Goal: Information Seeking & Learning: Learn about a topic

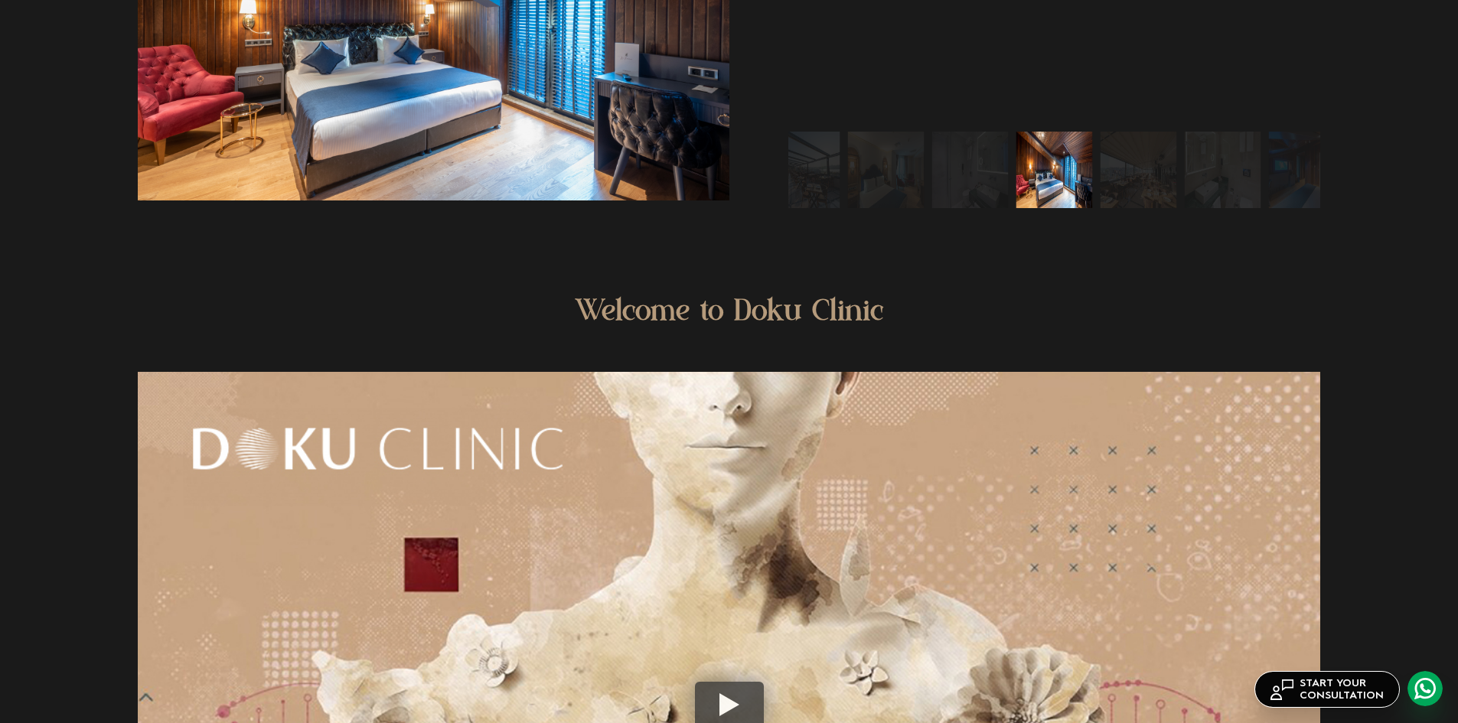
scroll to position [3956, 0]
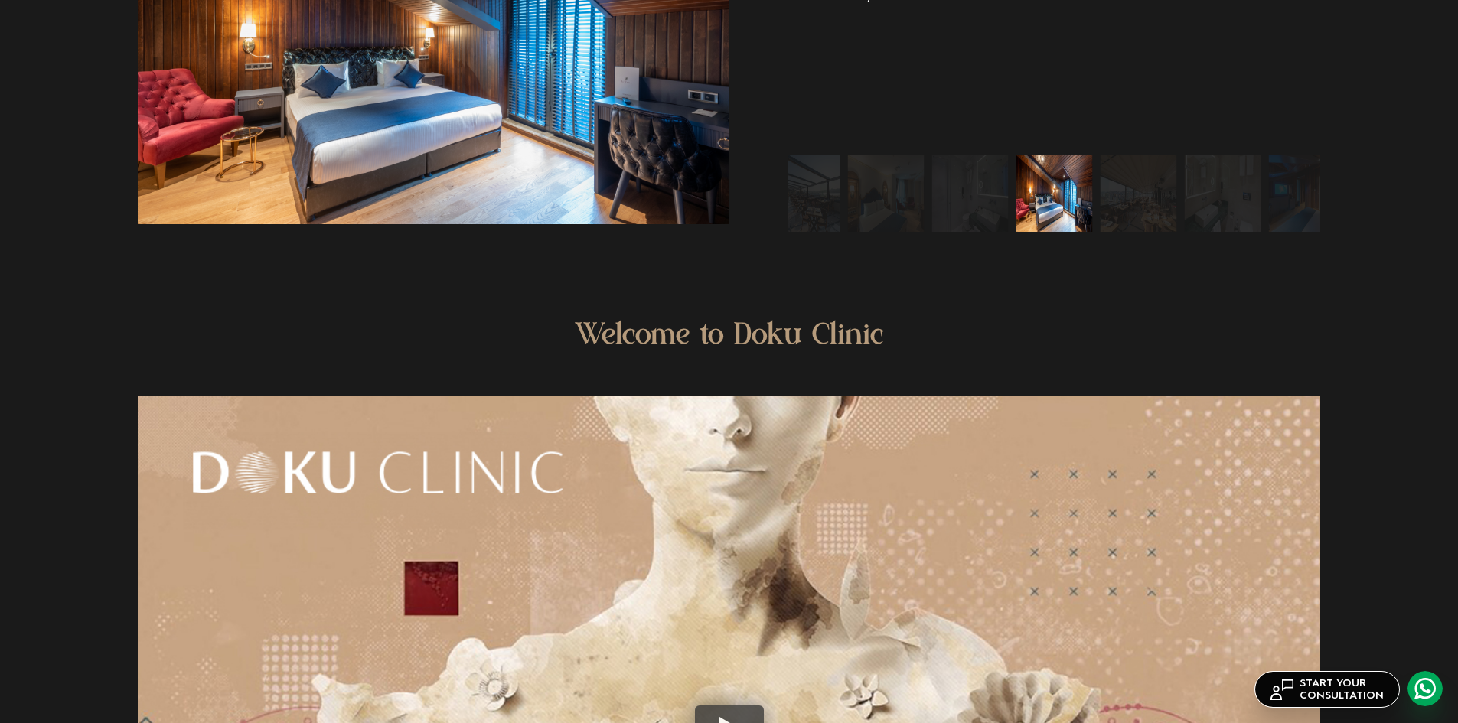
click at [831, 160] on img "8 / 10" at bounding box center [801, 193] width 77 height 77
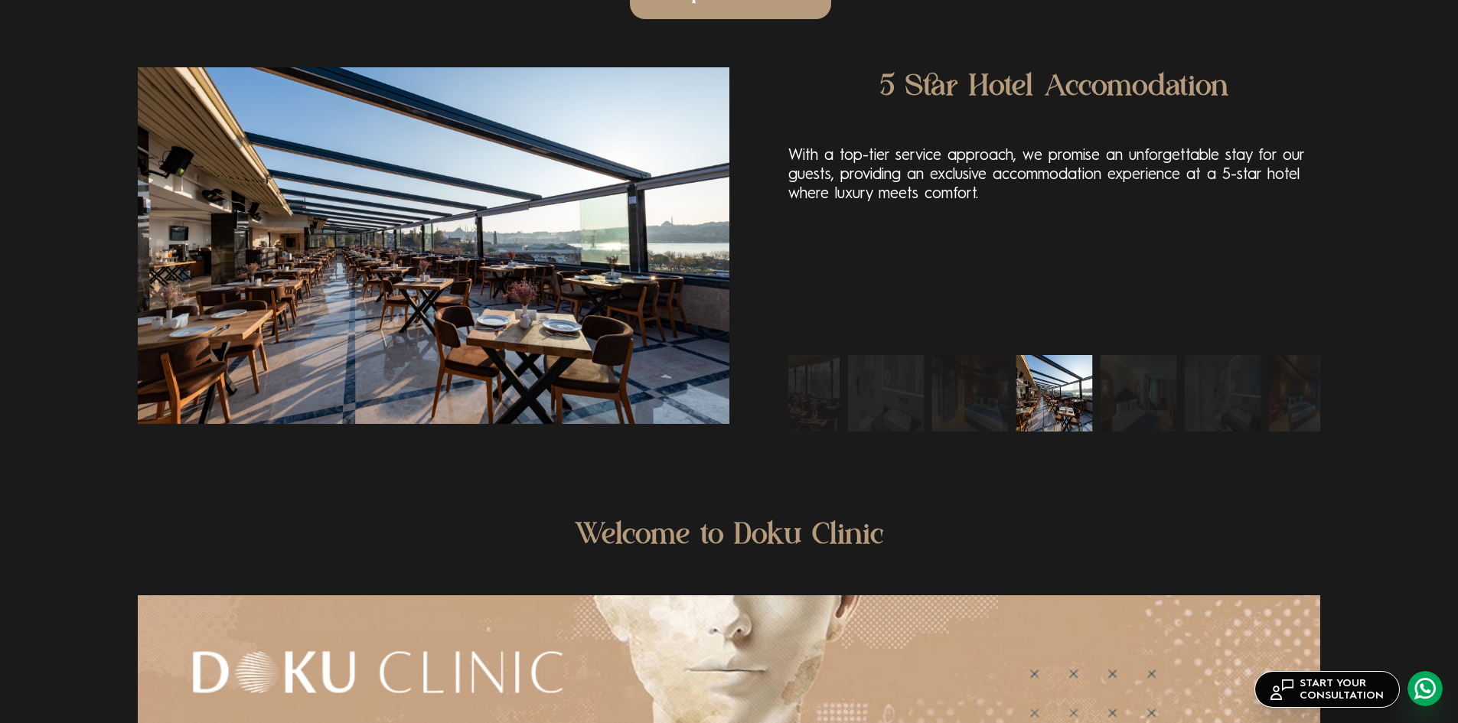
scroll to position [3650, 0]
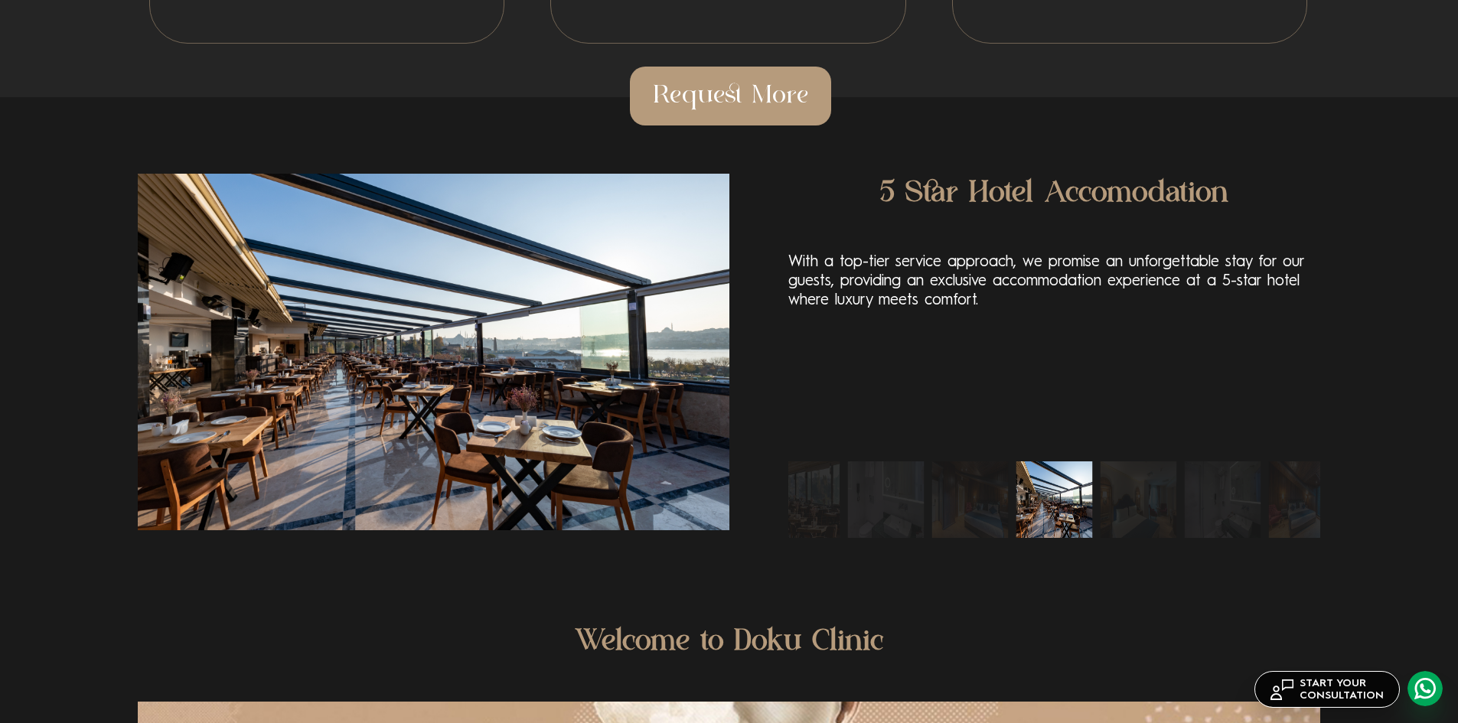
click at [891, 513] on img "6 / 10" at bounding box center [885, 500] width 77 height 77
click at [932, 497] on img "7 / 10" at bounding box center [970, 500] width 77 height 77
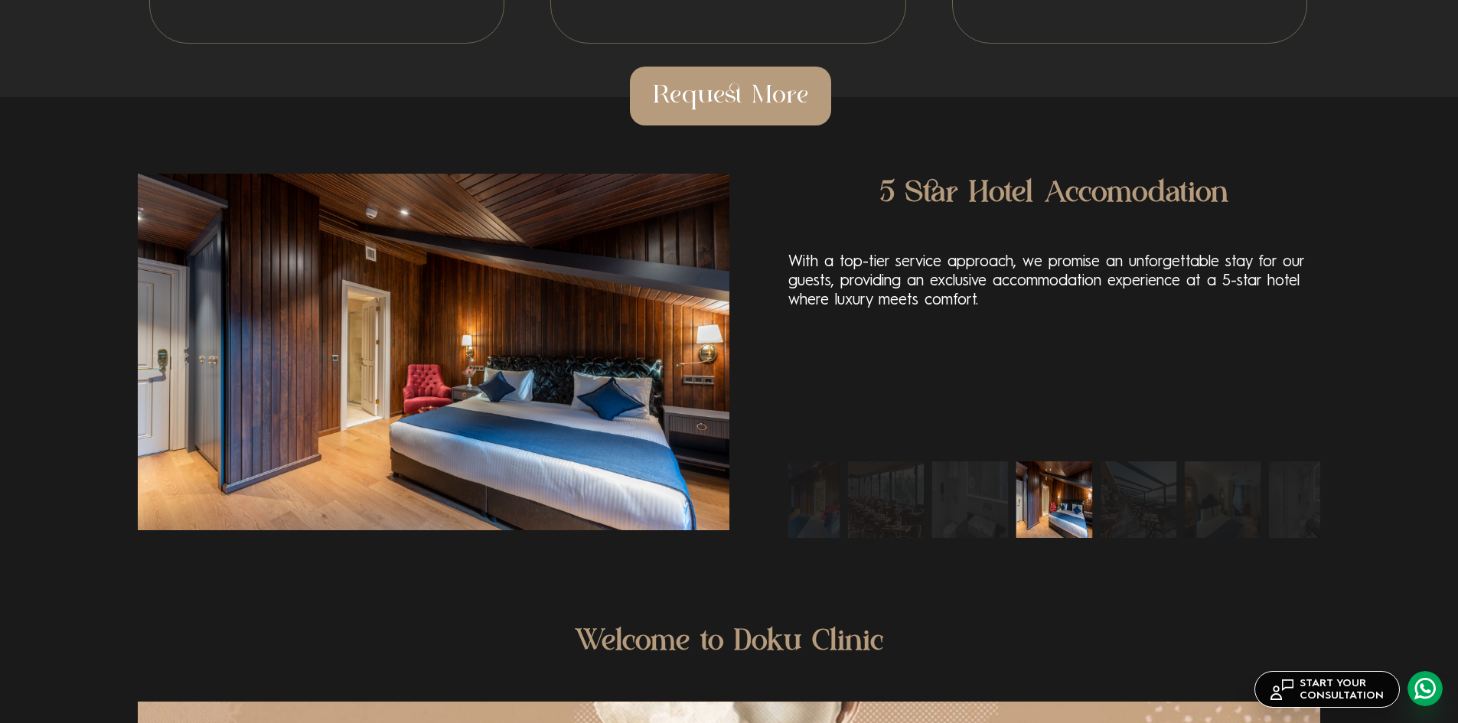
click at [892, 496] on img "5 / 10" at bounding box center [885, 500] width 77 height 77
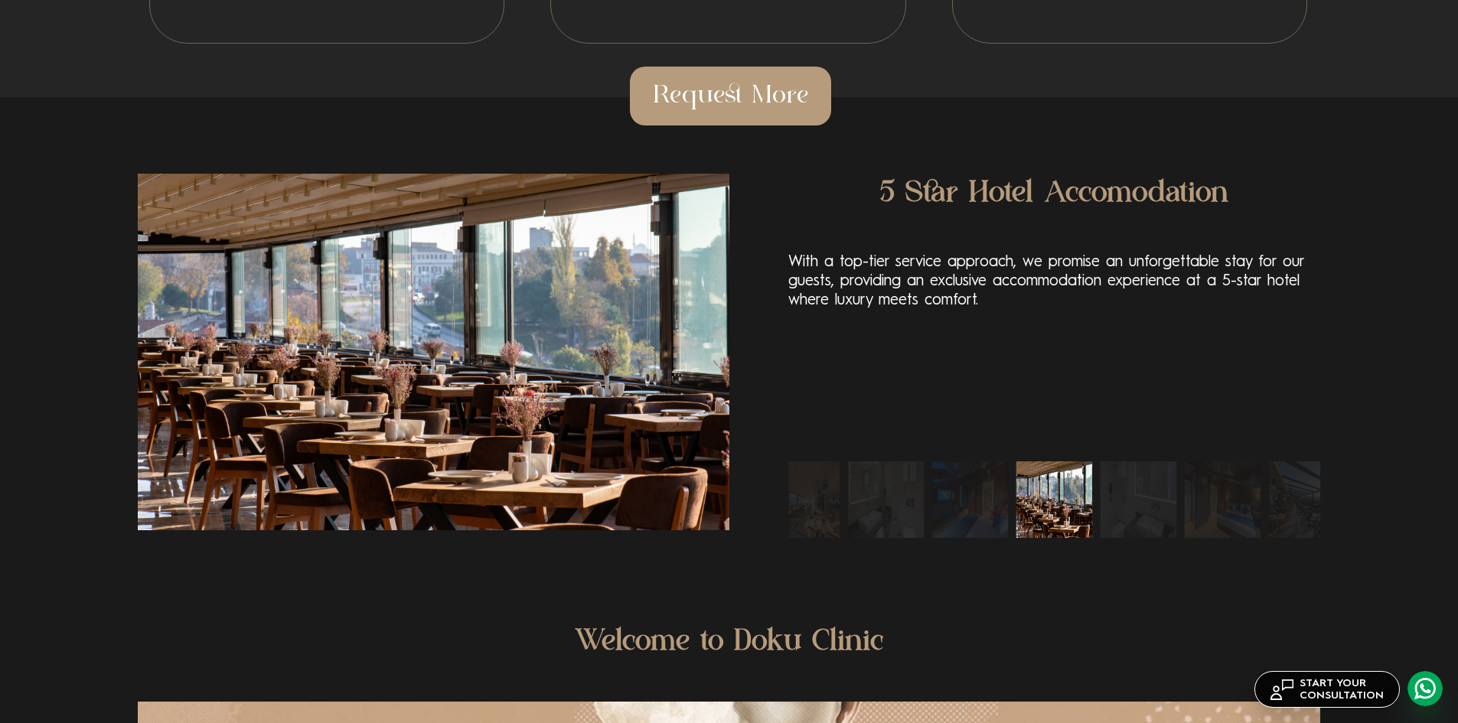
click at [821, 496] on img "2 / 10" at bounding box center [801, 500] width 77 height 77
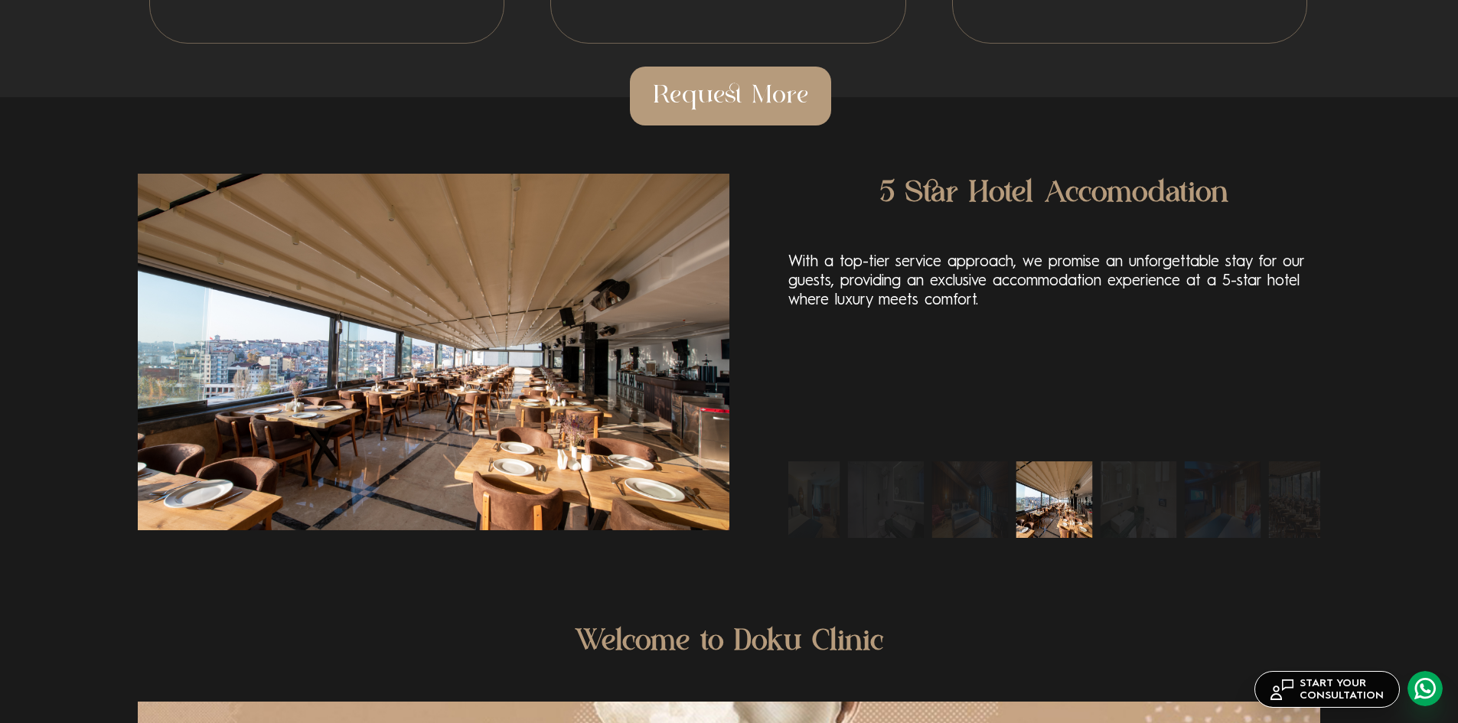
click at [978, 505] on img "1 / 10" at bounding box center [970, 500] width 77 height 77
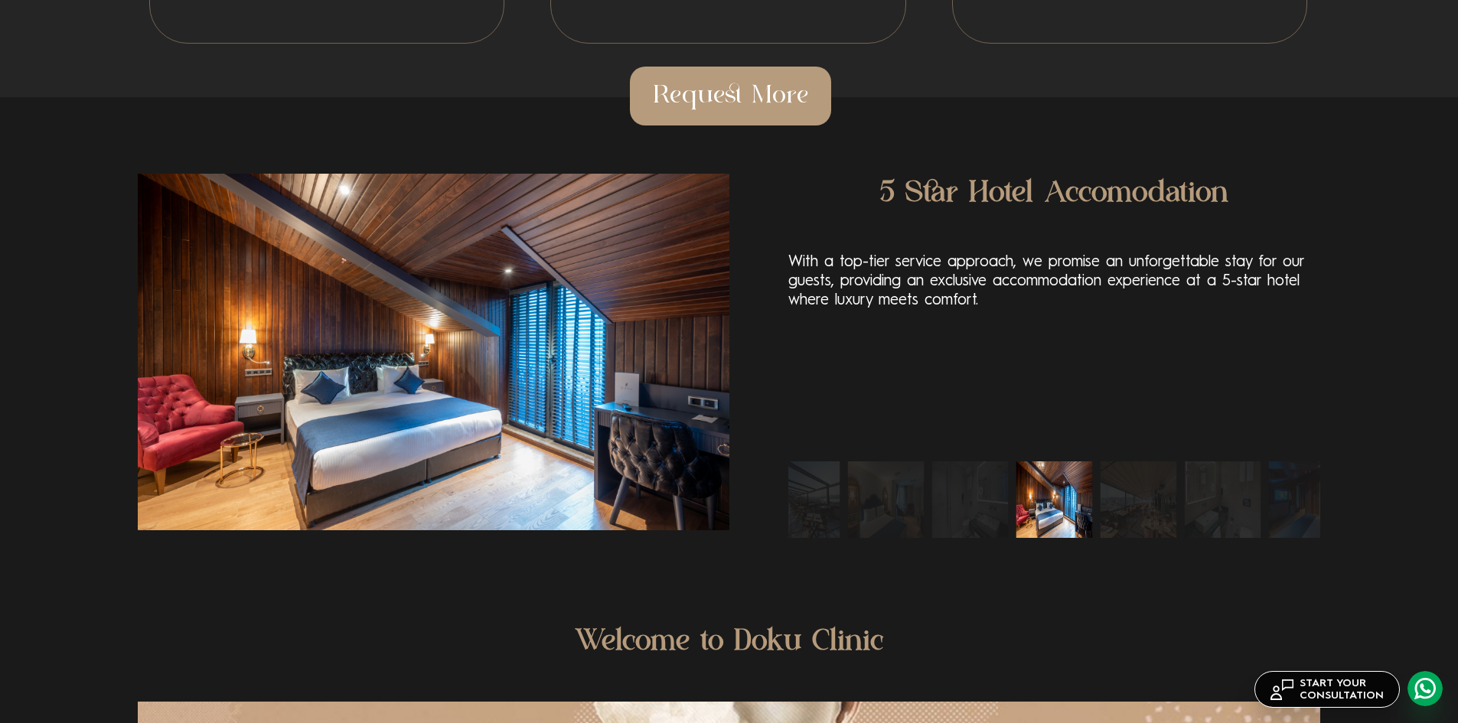
click at [1034, 508] on img "1 / 10" at bounding box center [1054, 500] width 77 height 77
click at [1030, 510] on img "1 / 10" at bounding box center [1054, 500] width 77 height 77
click at [978, 493] on img "10 / 10" at bounding box center [970, 500] width 77 height 77
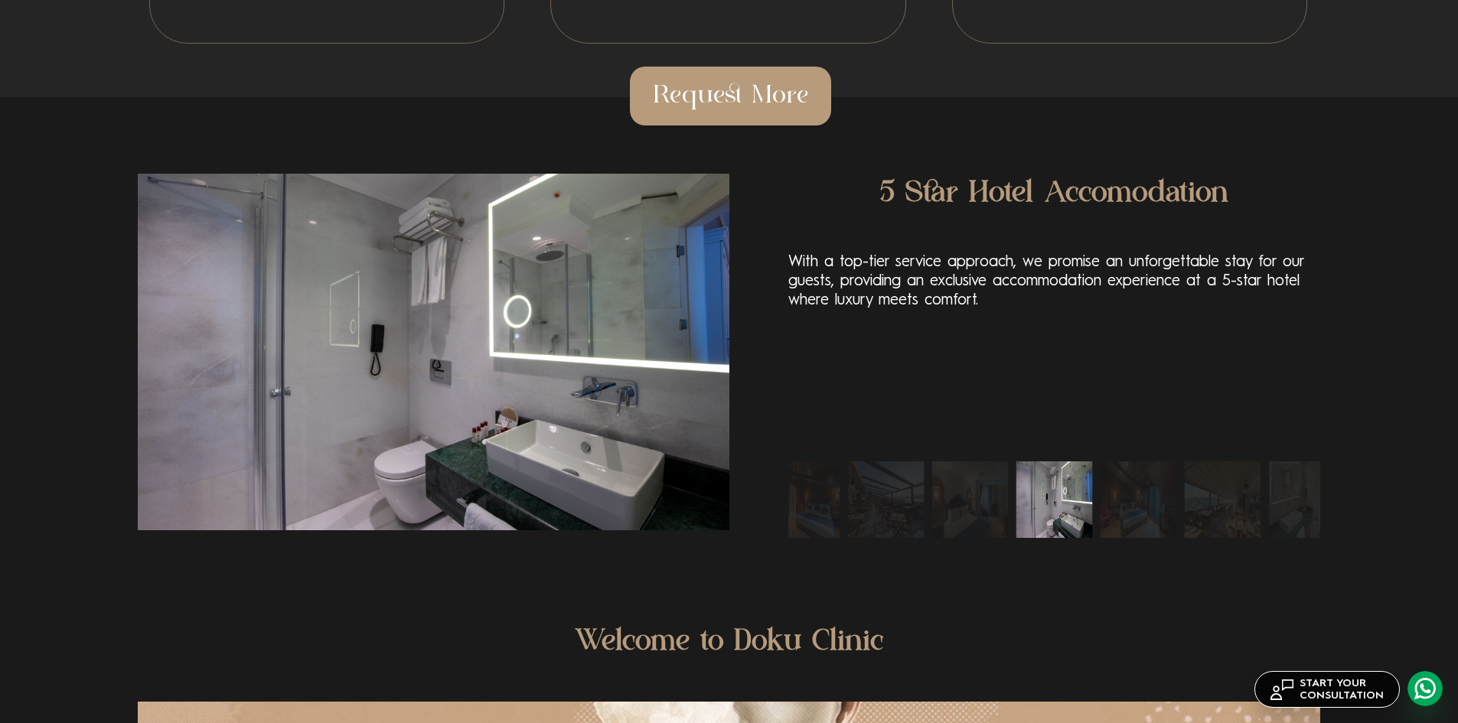
click at [976, 491] on img "9 / 10" at bounding box center [970, 500] width 77 height 77
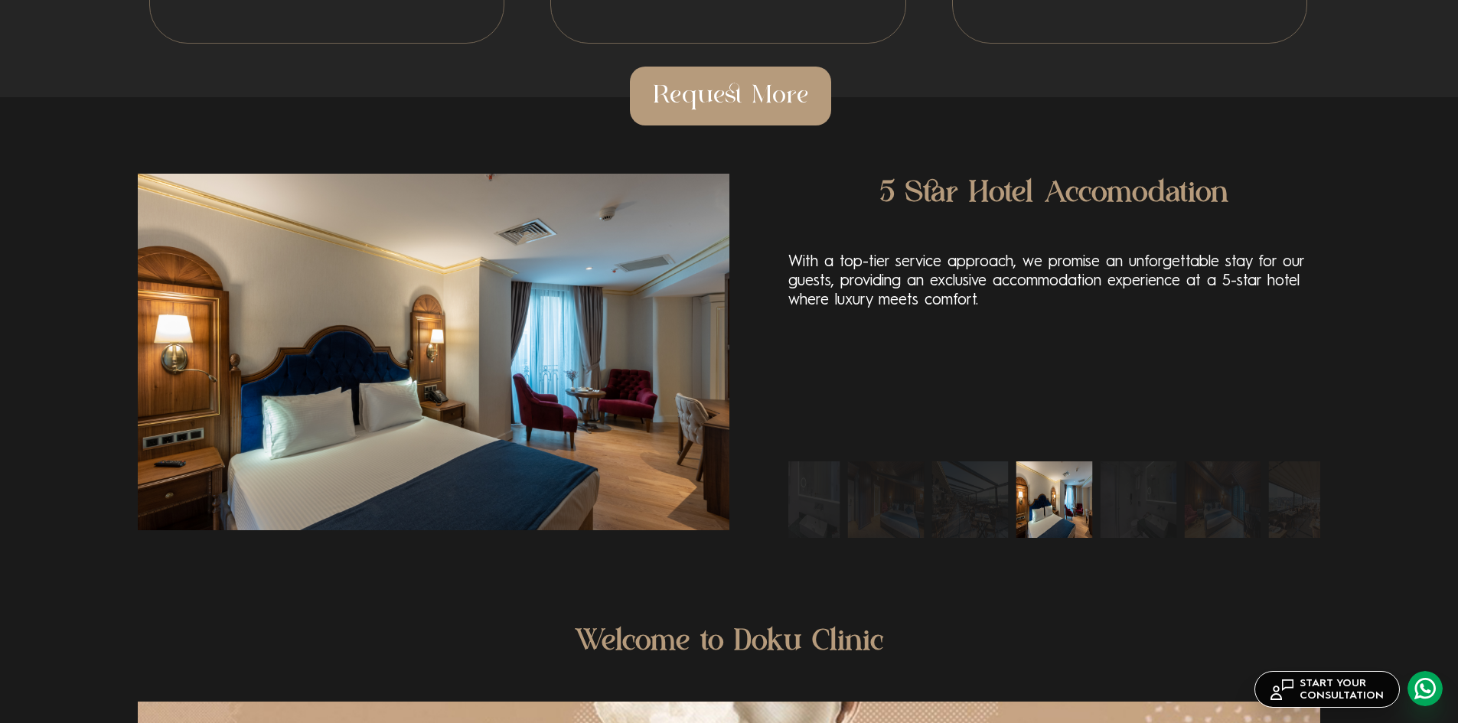
click at [976, 491] on img "8 / 10" at bounding box center [970, 500] width 77 height 77
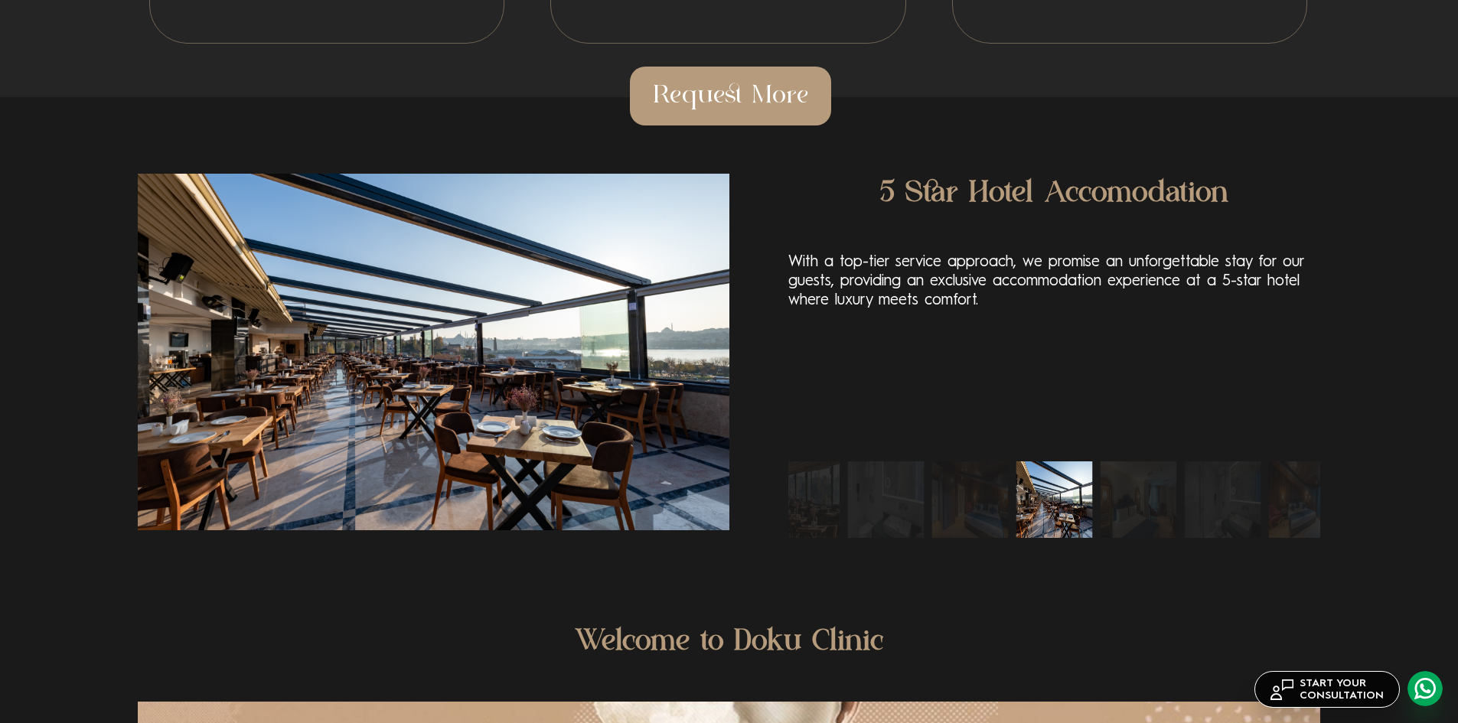
click at [976, 491] on img "7 / 10" at bounding box center [970, 500] width 77 height 77
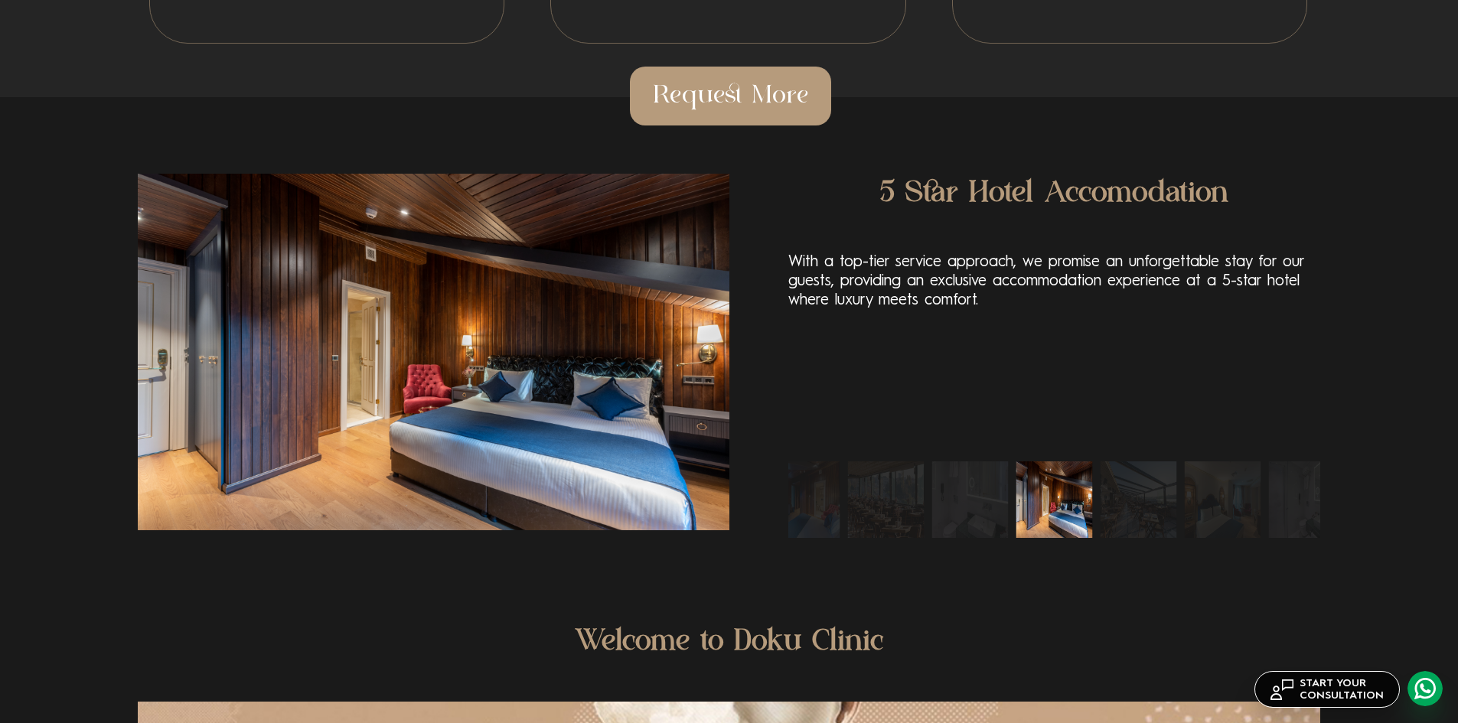
click at [976, 491] on img "6 / 10" at bounding box center [970, 500] width 77 height 77
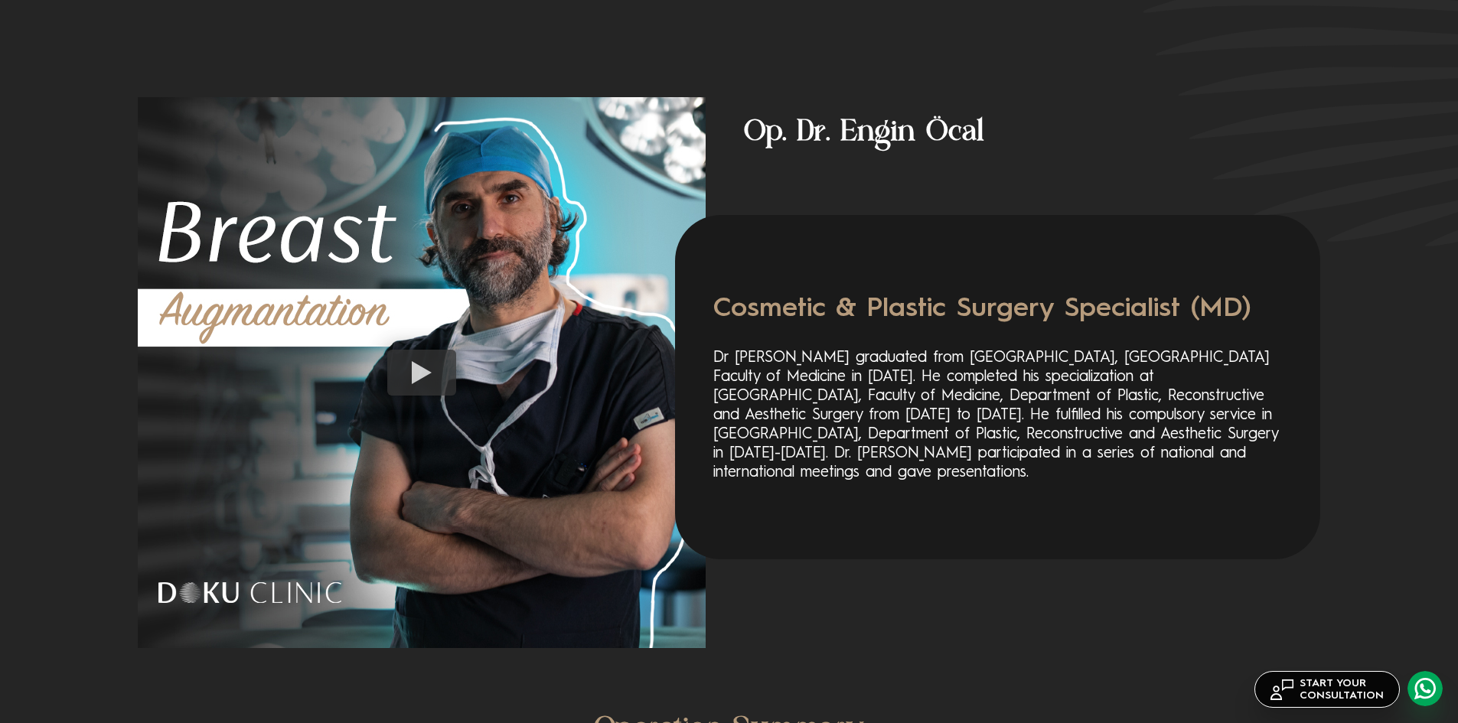
scroll to position [2578, 0]
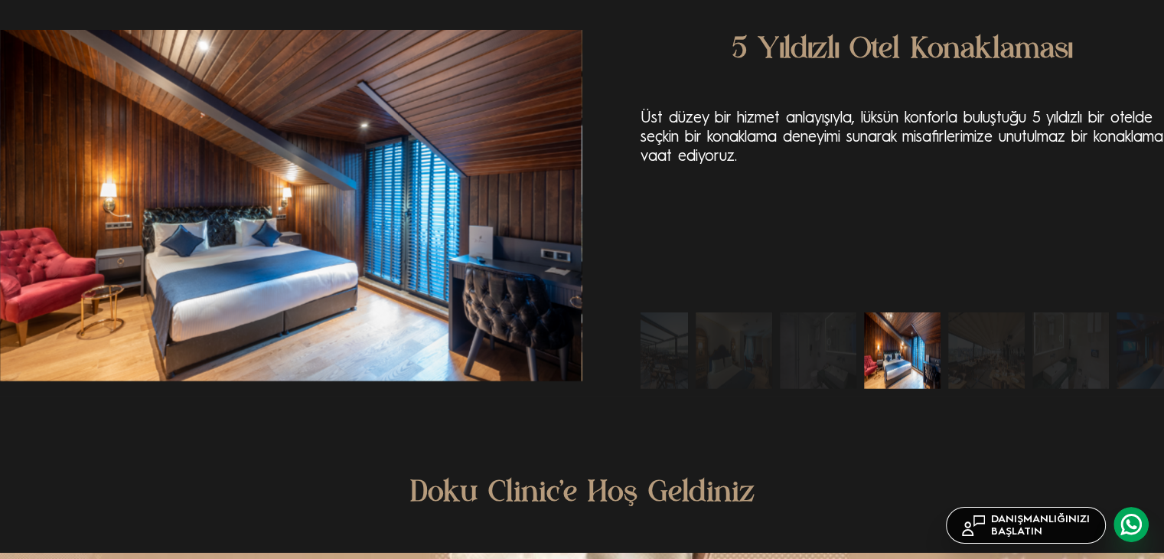
scroll to position [3522, 0]
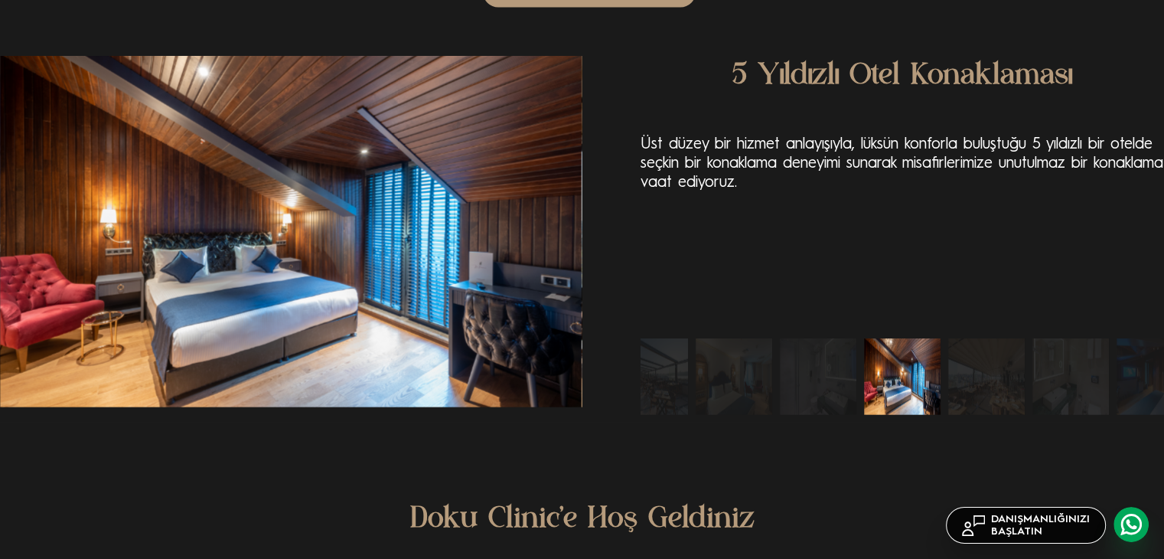
click at [658, 395] on img "8 / 10" at bounding box center [650, 376] width 77 height 77
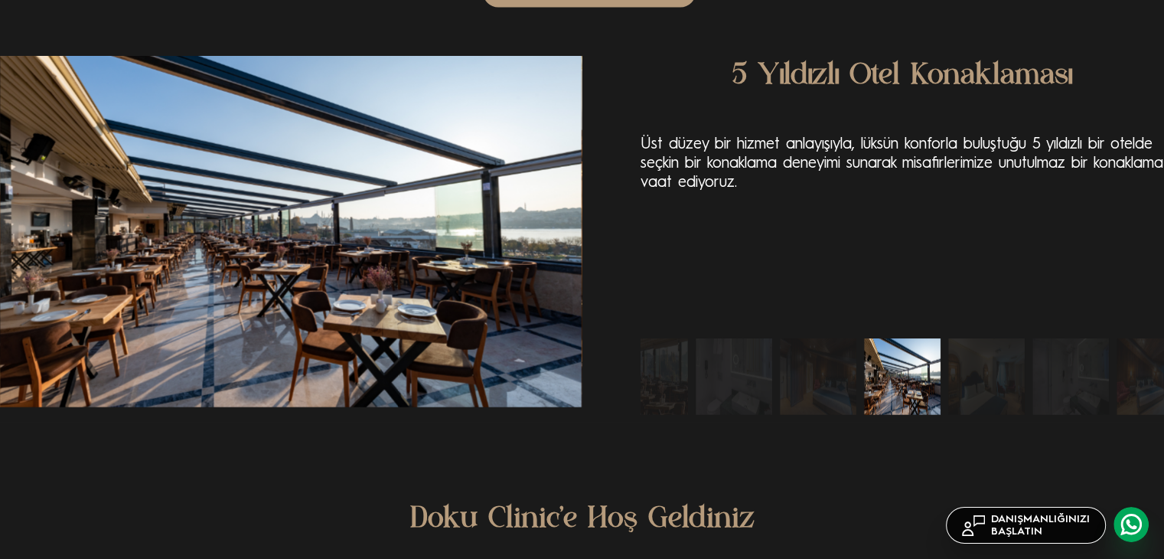
click at [831, 370] on img "7 / 10" at bounding box center [818, 376] width 77 height 77
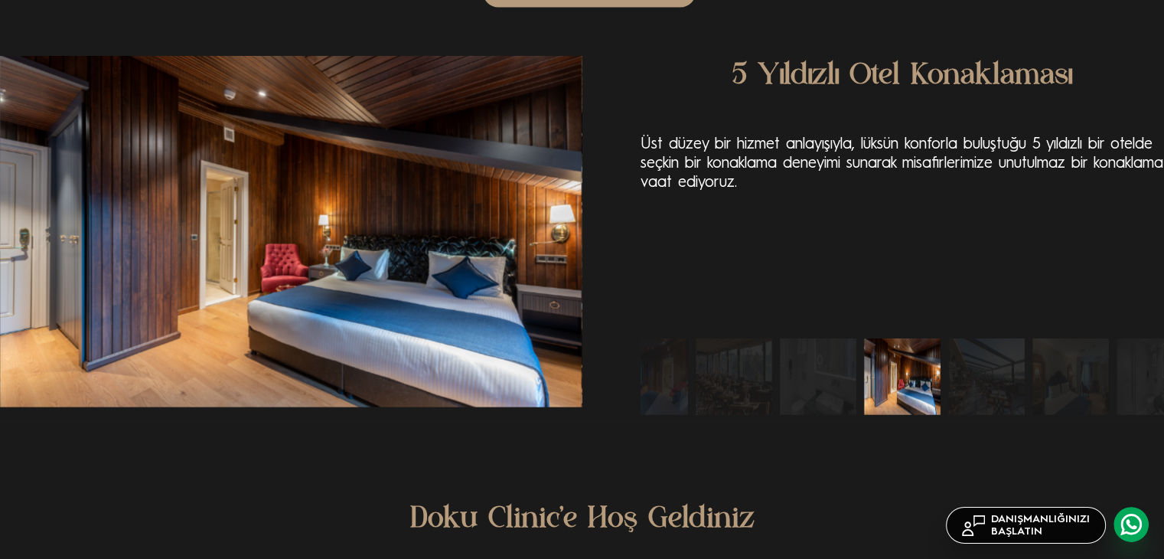
click at [756, 389] on img "5 / 10" at bounding box center [734, 376] width 77 height 77
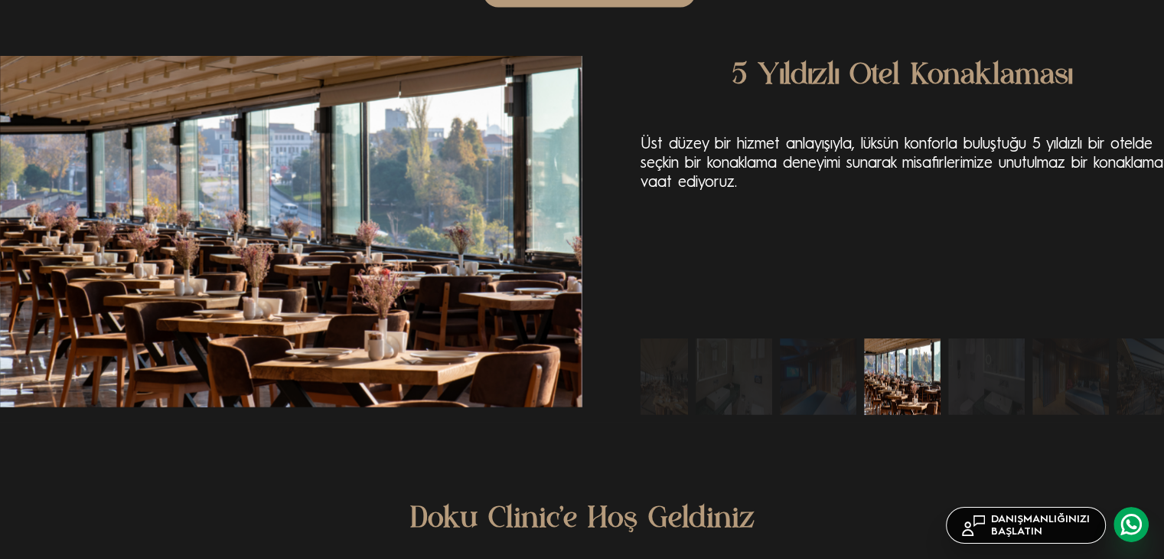
click at [766, 380] on img "3 / 10" at bounding box center [734, 376] width 77 height 77
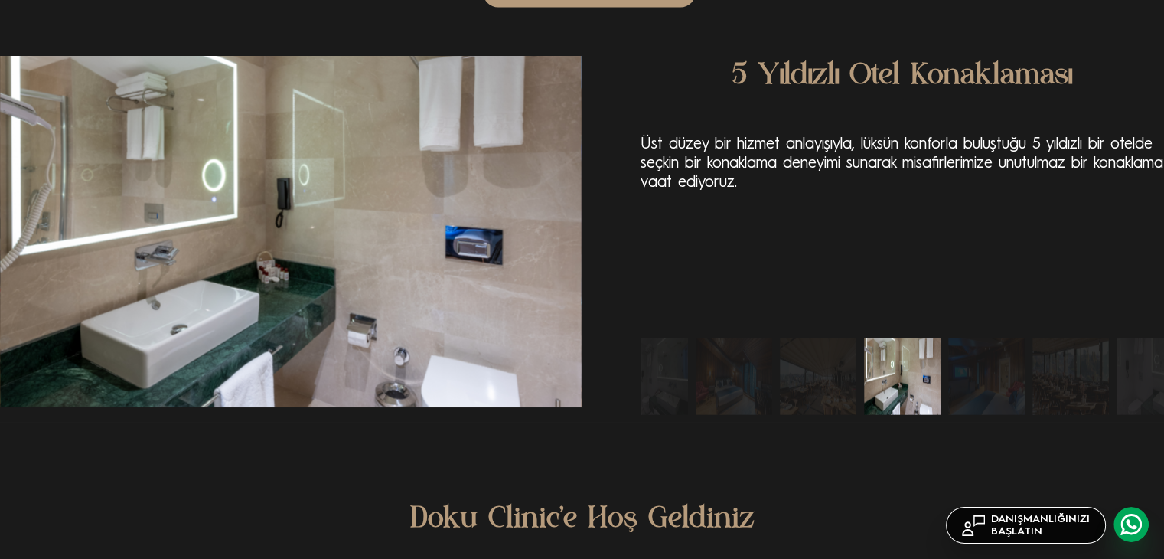
click at [750, 384] on img "1 / 10" at bounding box center [734, 376] width 77 height 77
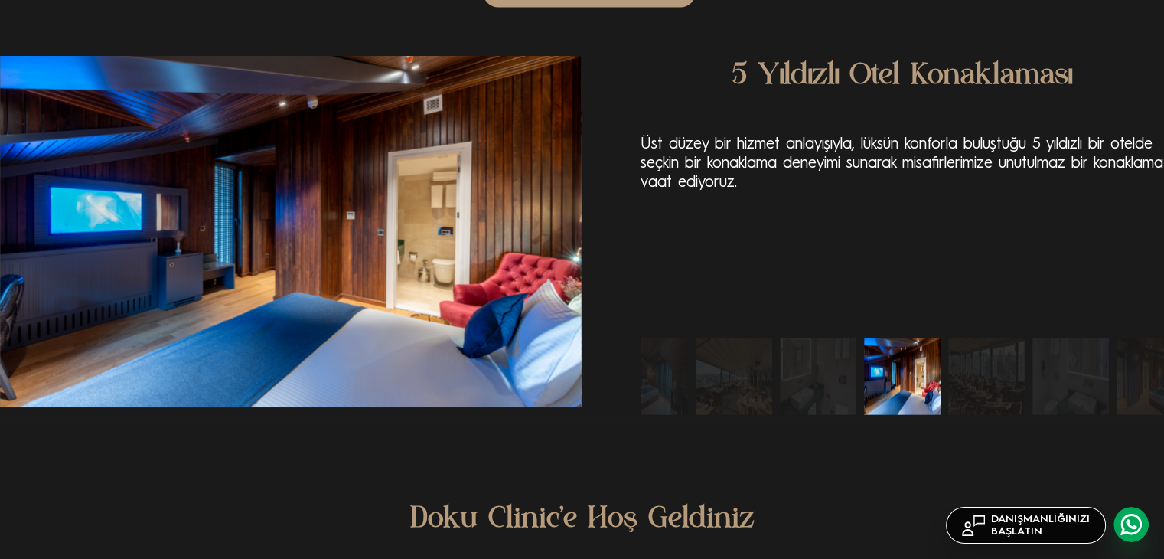
click at [770, 384] on img "2 / 10" at bounding box center [734, 376] width 77 height 77
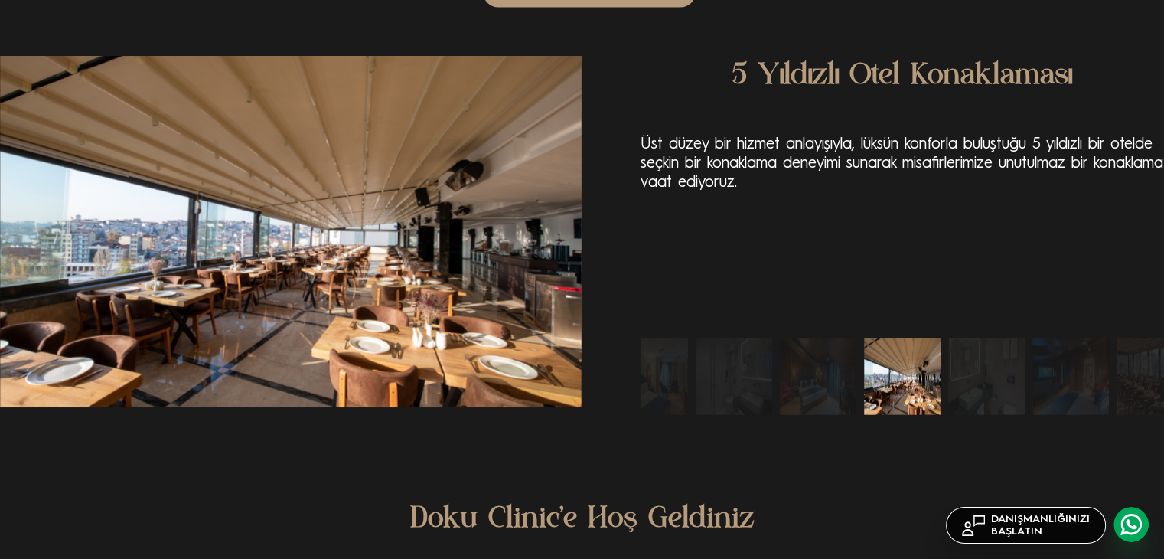
click at [766, 383] on img "10 / 10" at bounding box center [734, 376] width 77 height 77
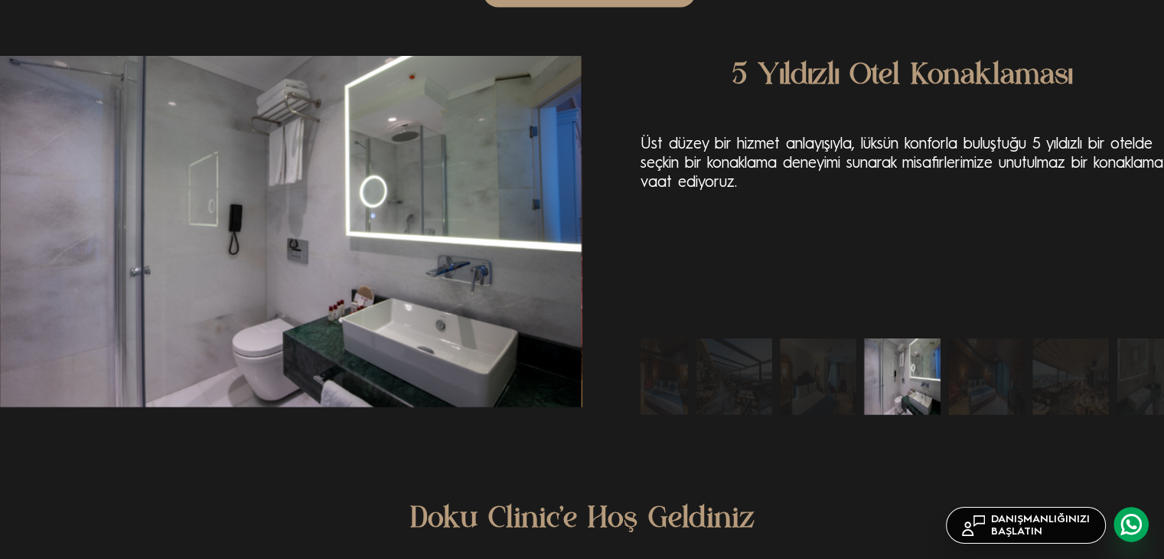
click at [793, 380] on img "9 / 10" at bounding box center [818, 376] width 77 height 77
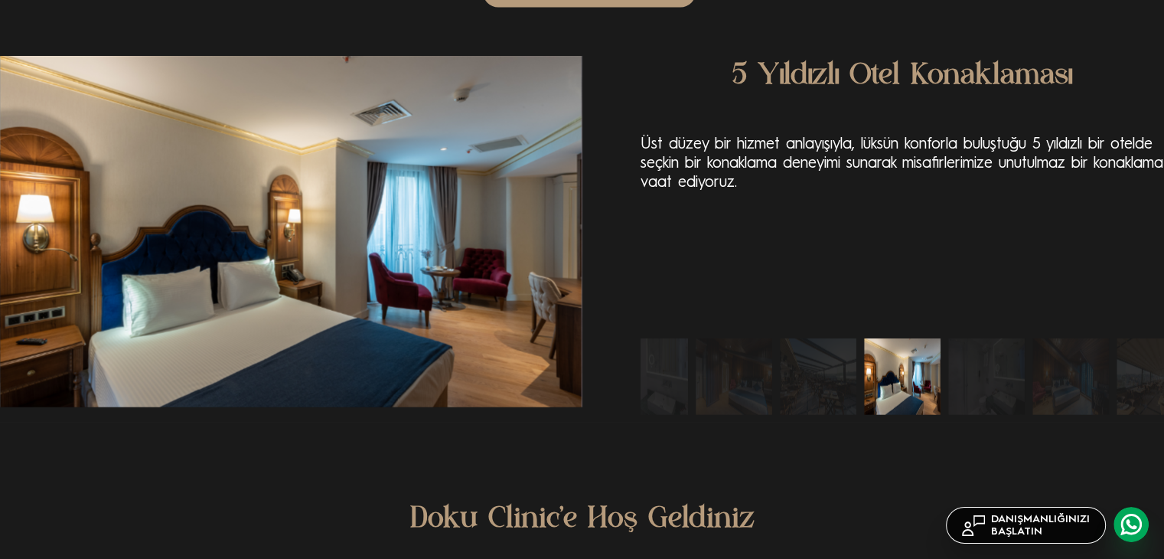
click at [789, 380] on img "8 / 10" at bounding box center [818, 376] width 77 height 77
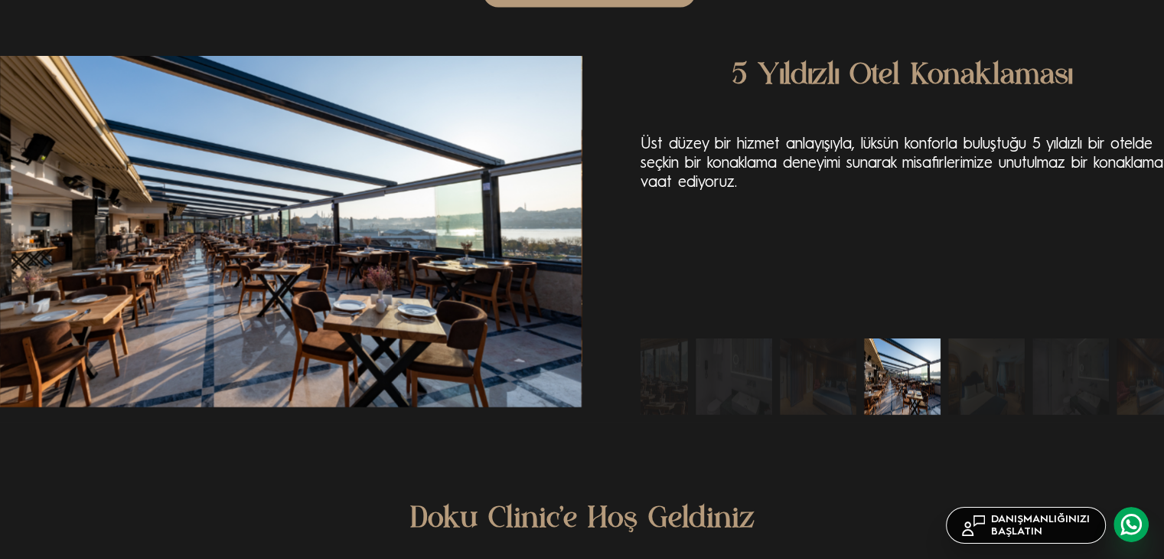
click at [769, 379] on img "6 / 10" at bounding box center [734, 376] width 77 height 77
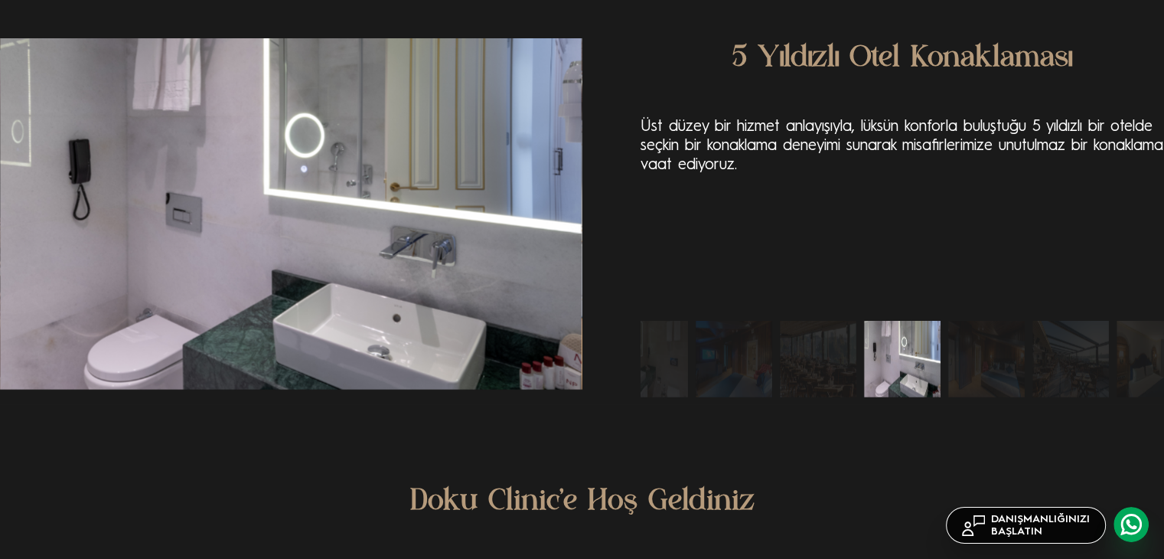
scroll to position [3598, 0]
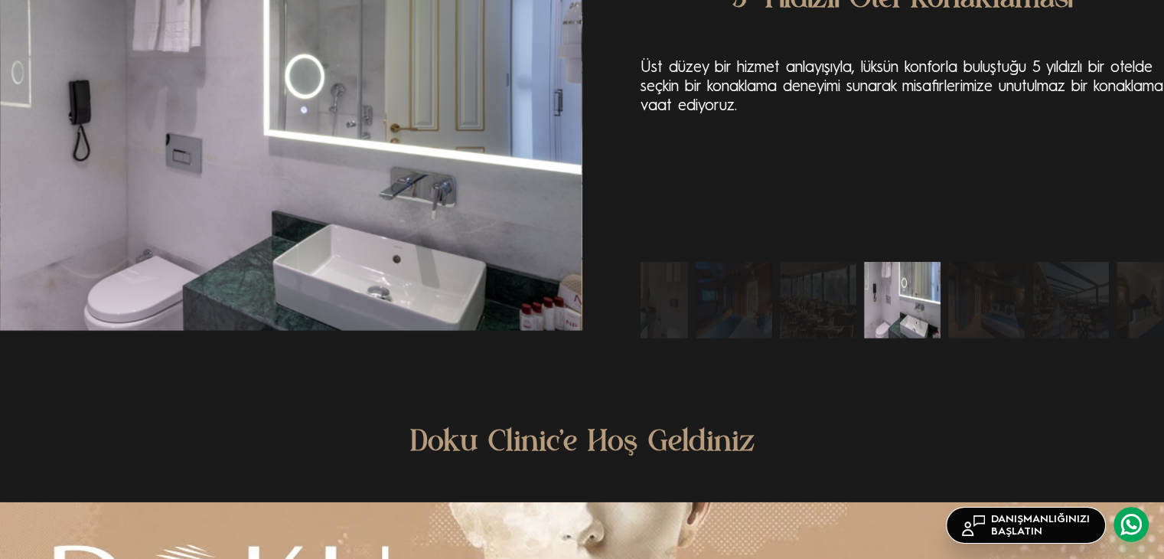
click at [825, 336] on img "5 / 10" at bounding box center [818, 300] width 77 height 77
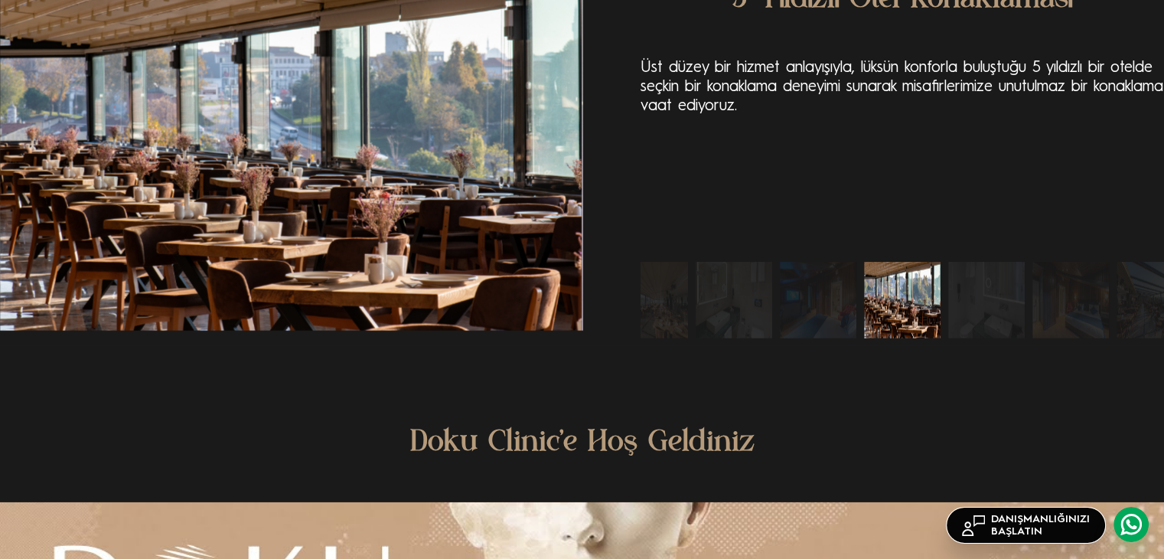
click at [755, 323] on img "3 / 10" at bounding box center [734, 300] width 77 height 77
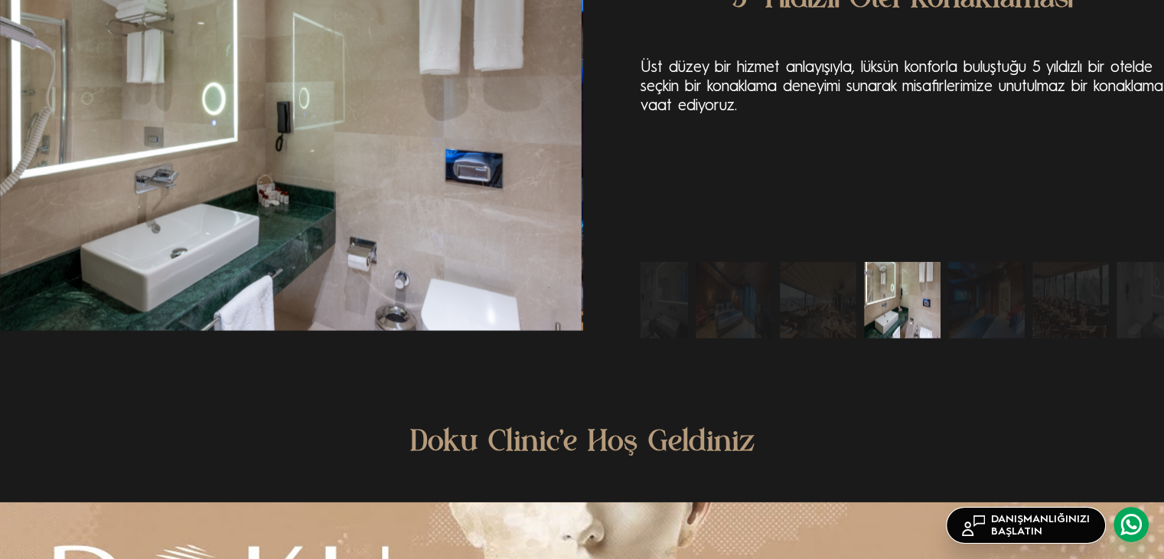
click at [734, 319] on img "1 / 10" at bounding box center [734, 300] width 77 height 77
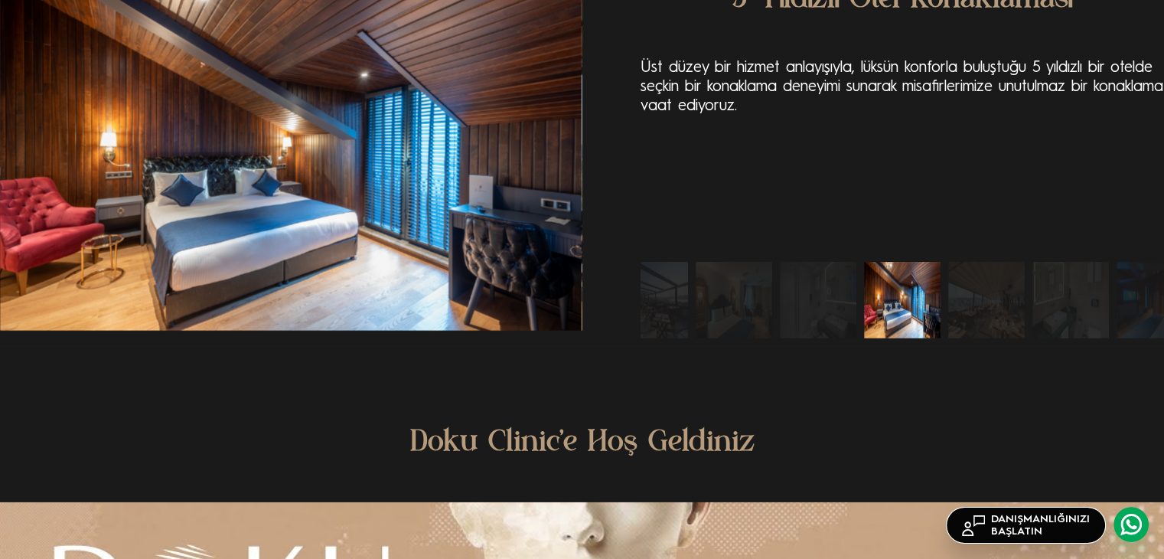
drag, startPoint x: 671, startPoint y: 120, endPoint x: 643, endPoint y: 100, distance: 34.0
click at [671, 120] on div "5 Yıldızlı Otel Konaklaması Üst düzey bir hizmet anlayışıyla, lüksün konforla b…" at bounding box center [903, 158] width 524 height 359
